Goal: Communication & Community: Answer question/provide support

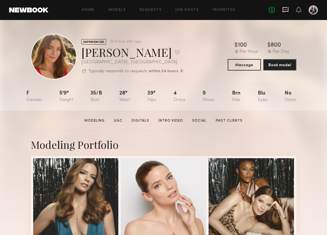
click at [284, 13] on icon at bounding box center [285, 10] width 6 height 6
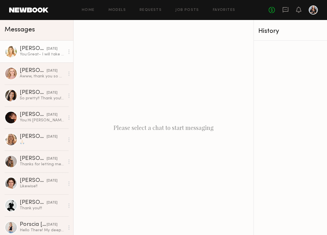
click at [43, 52] on div "You: Great- I will take that to the client and get you a firm answer by [DATE]!" at bounding box center [42, 54] width 45 height 5
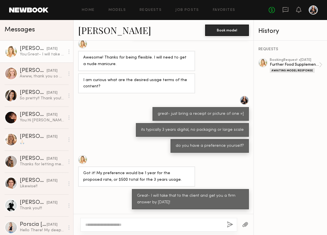
scroll to position [151, 0]
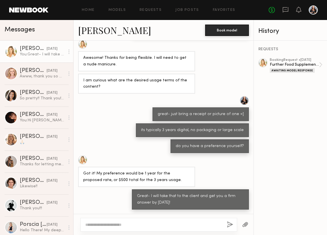
click at [105, 223] on textarea at bounding box center [153, 225] width 137 height 6
type textarea "**********"
click at [229, 223] on button "button" at bounding box center [230, 225] width 6 height 7
